Goal: Information Seeking & Learning: Check status

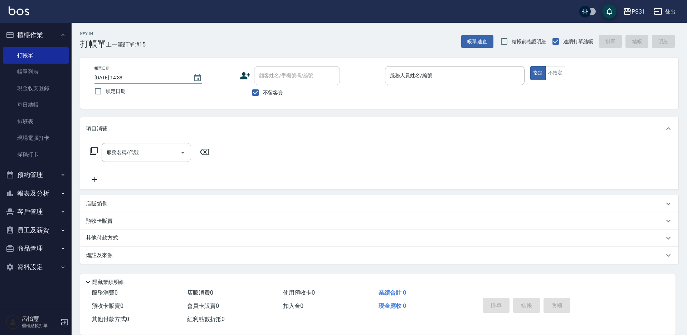
click at [41, 35] on button "櫃檯作業" at bounding box center [36, 35] width 66 height 19
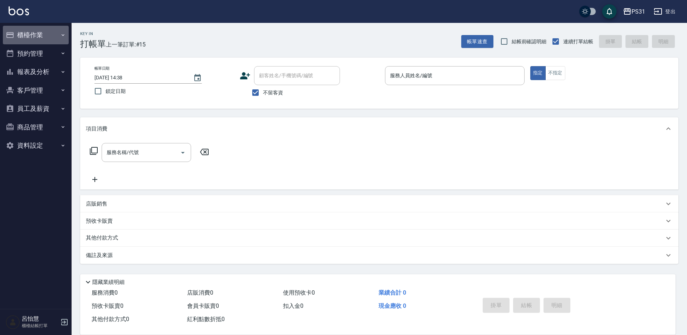
click at [37, 33] on button "櫃檯作業" at bounding box center [36, 35] width 66 height 19
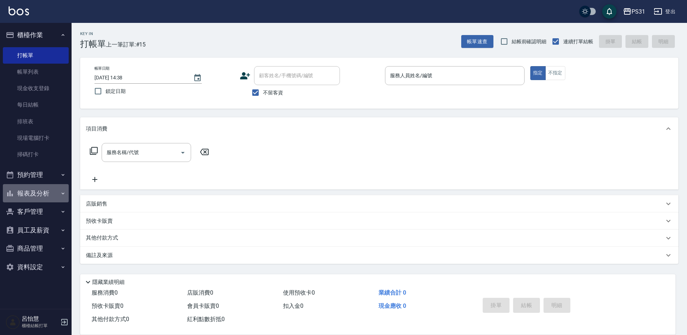
click at [53, 191] on button "報表及分析" at bounding box center [36, 193] width 66 height 19
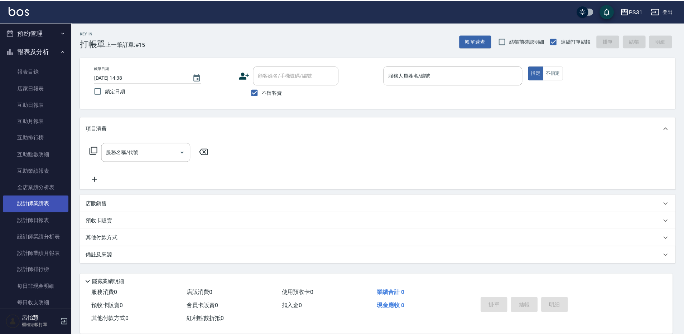
scroll to position [143, 0]
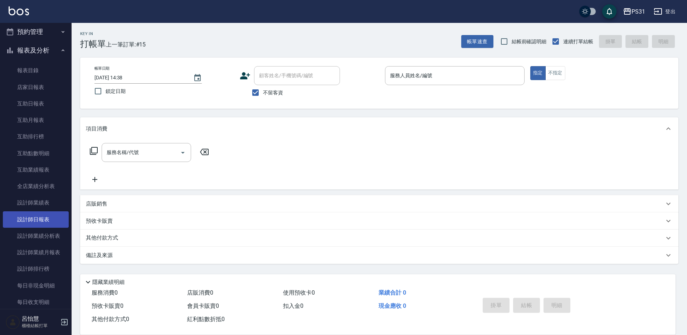
click at [43, 218] on link "設計師日報表" at bounding box center [36, 220] width 66 height 16
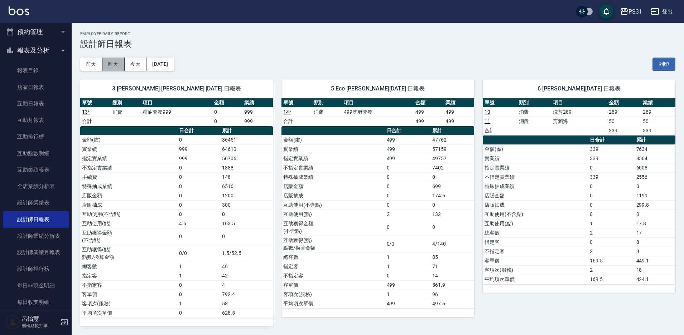
click at [108, 66] on button "昨天" at bounding box center [113, 64] width 22 height 13
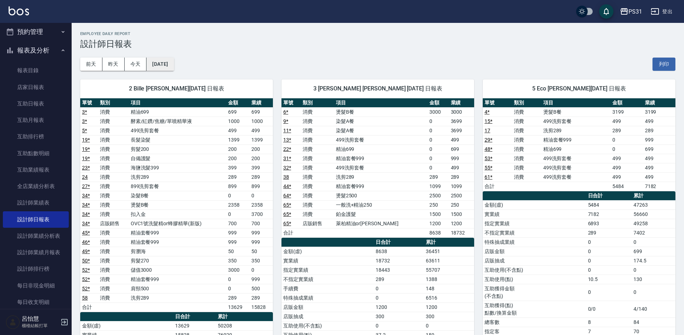
click at [159, 64] on button "[DATE]" at bounding box center [159, 64] width 27 height 13
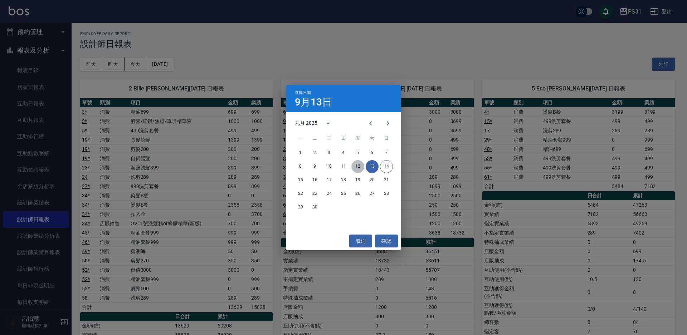
click at [354, 168] on button "12" at bounding box center [358, 166] width 13 height 13
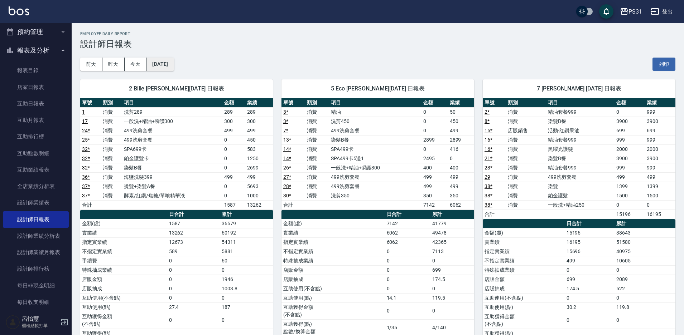
click at [164, 65] on button "[DATE]" at bounding box center [159, 64] width 27 height 13
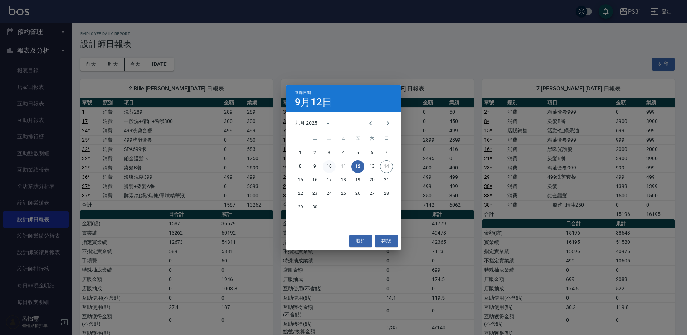
click at [329, 166] on button "10" at bounding box center [329, 166] width 13 height 13
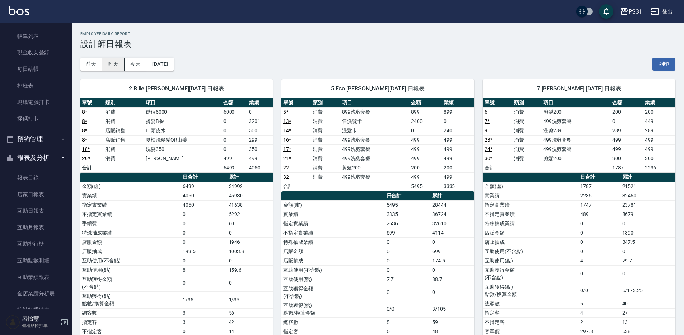
click at [116, 62] on button "昨天" at bounding box center [113, 64] width 22 height 13
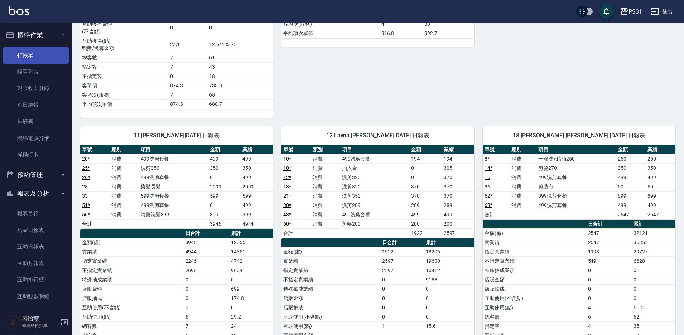
scroll to position [716, 0]
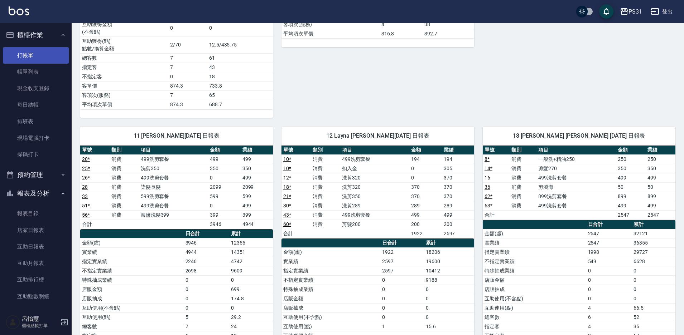
click at [14, 59] on link "打帳單" at bounding box center [36, 55] width 66 height 16
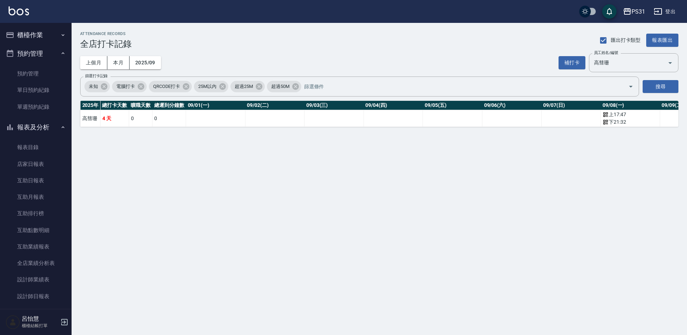
scroll to position [219, 0]
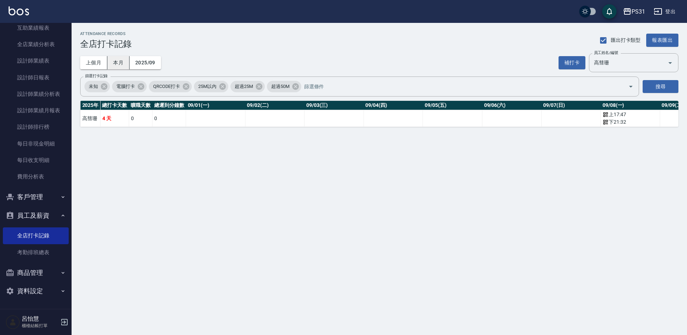
click at [120, 63] on button "本月" at bounding box center [118, 62] width 22 height 13
click at [618, 88] on icon "Clear" at bounding box center [621, 86] width 7 height 7
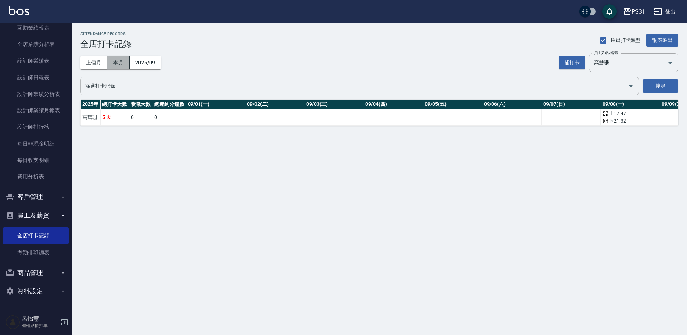
click at [122, 64] on button "本月" at bounding box center [118, 62] width 22 height 13
click at [42, 259] on link "考勤排班總表" at bounding box center [36, 253] width 66 height 16
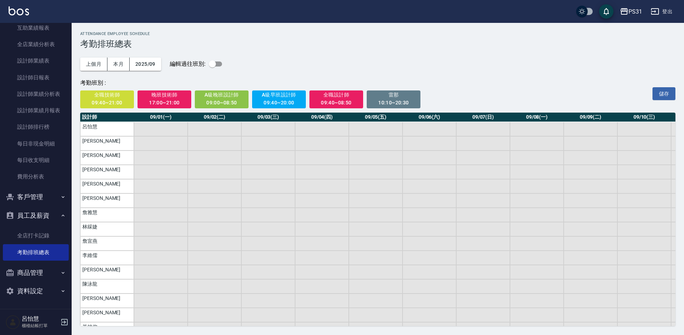
click at [45, 227] on ul "全店打卡記錄 考勤排班總表" at bounding box center [36, 244] width 66 height 39
click at [44, 235] on link "全店打卡記錄" at bounding box center [36, 236] width 66 height 16
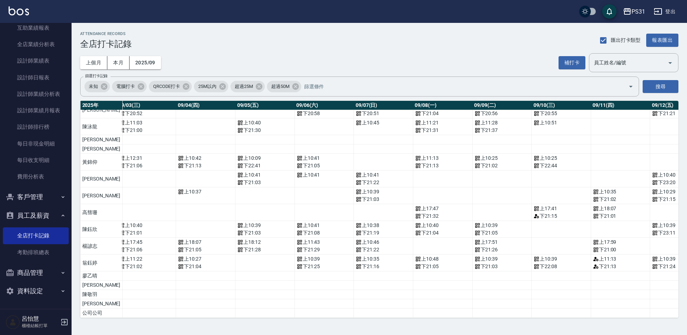
scroll to position [175, 211]
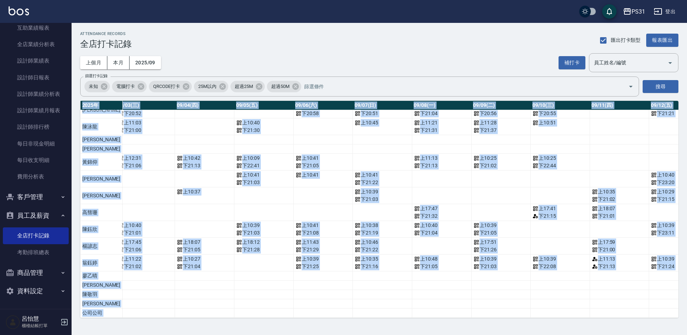
drag, startPoint x: 202, startPoint y: 319, endPoint x: 145, endPoint y: 310, distance: 57.3
click at [145, 310] on div "ATTENDANCE RECORDS 全店打卡記錄 匯出打卡類型 報表匯出 上個月 本月 2025/09 補打卡 員工姓名/編號 員工姓名/編號 篩選打卡記錄…" at bounding box center [380, 175] width 616 height 304
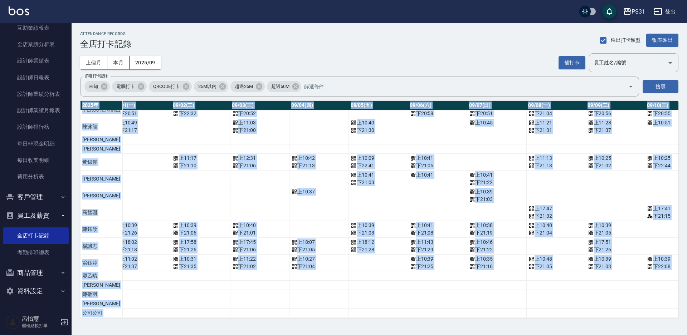
scroll to position [175, 87]
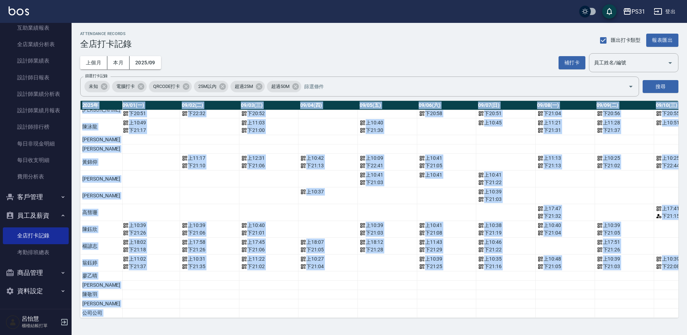
click at [195, 309] on td "a dense table" at bounding box center [209, 313] width 59 height 9
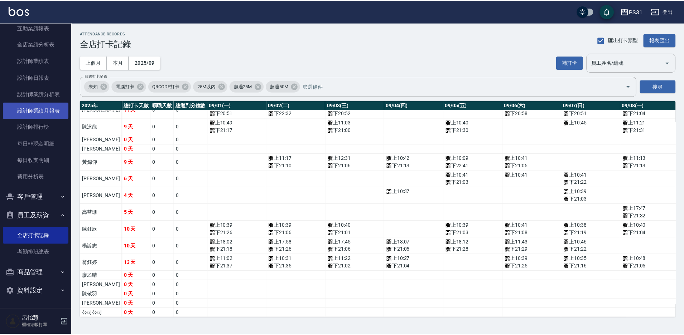
scroll to position [147, 0]
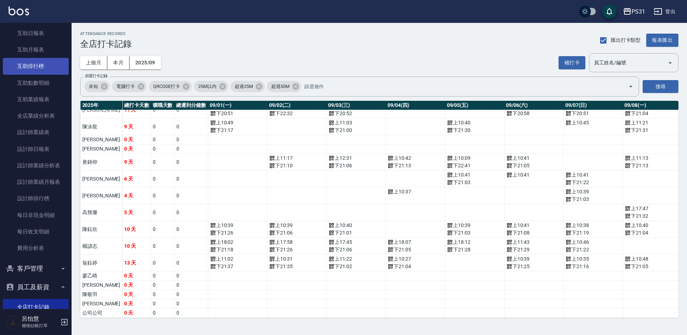
click at [21, 65] on link "互助排行榜" at bounding box center [36, 66] width 66 height 16
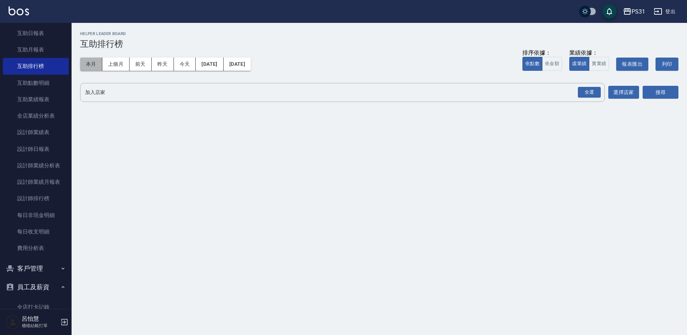
click at [94, 66] on button "本月" at bounding box center [91, 64] width 22 height 13
click at [595, 91] on div "全選" at bounding box center [589, 92] width 23 height 11
click at [662, 96] on button "搜尋" at bounding box center [661, 92] width 36 height 13
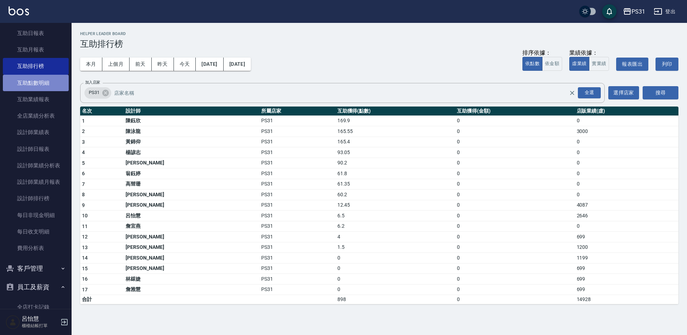
click at [48, 86] on link "互助點數明細" at bounding box center [36, 83] width 66 height 16
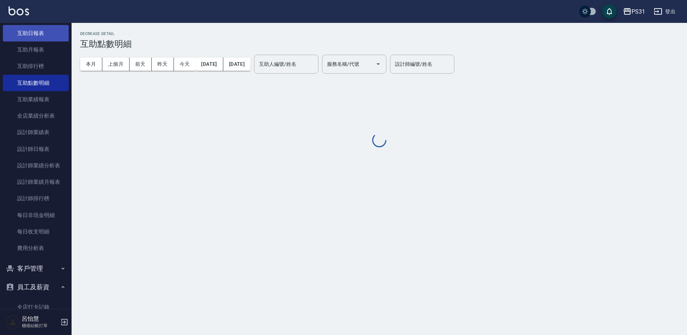
click at [47, 36] on link "互助日報表" at bounding box center [36, 33] width 66 height 16
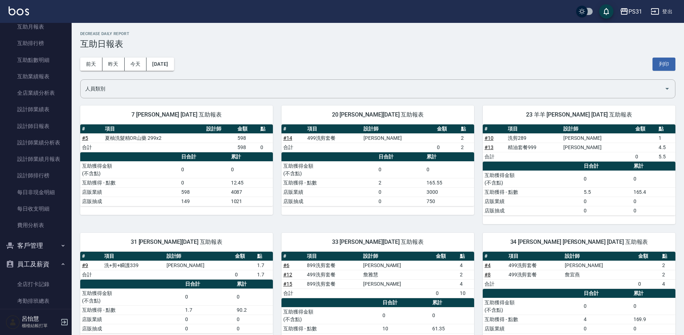
scroll to position [183, 0]
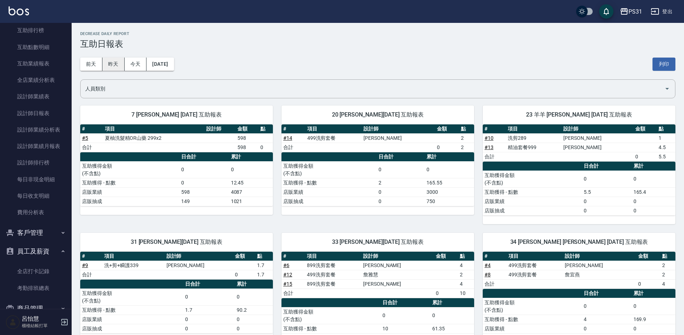
click at [115, 69] on button "昨天" at bounding box center [113, 64] width 22 height 13
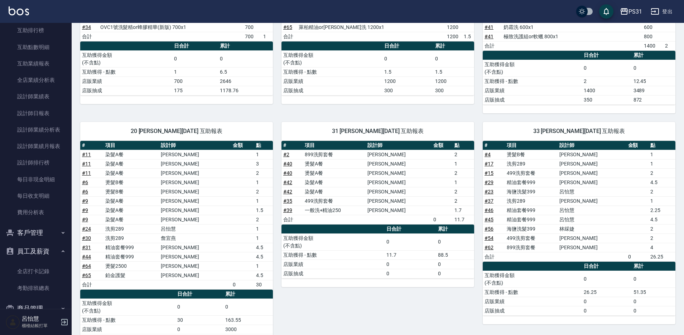
scroll to position [143, 0]
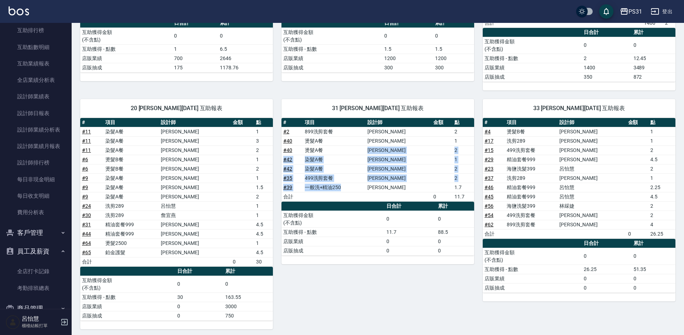
drag, startPoint x: 364, startPoint y: 181, endPoint x: 365, endPoint y: 130, distance: 51.6
click at [368, 134] on tbody "# 2 899洗剪套餐 張安妮 2 # 40 燙髮A餐 張安妮 1 # 40 燙髮A餐 張安妮 2 # 42 染髮A餐 張安妮 1 # 42 染髮A餐 張安妮…" at bounding box center [377, 164] width 193 height 74
drag, startPoint x: 339, startPoint y: 157, endPoint x: 330, endPoint y: 144, distance: 15.9
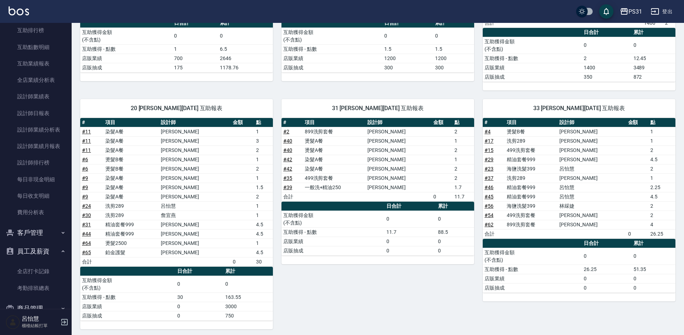
drag, startPoint x: 330, startPoint y: 144, endPoint x: 388, endPoint y: 289, distance: 156.1
click at [390, 286] on div "31 何宜柔 09/13/2025 互助報表 # 項目 設計師 金額 點 # 2 899洗剪套餐 張安妮 2 # 40 燙髮A餐 張安妮 1 # 40 燙髮A…" at bounding box center [373, 210] width 201 height 239
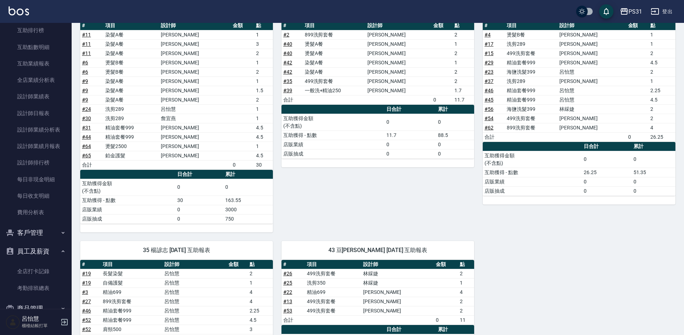
scroll to position [170, 0]
